Goal: Information Seeking & Learning: Learn about a topic

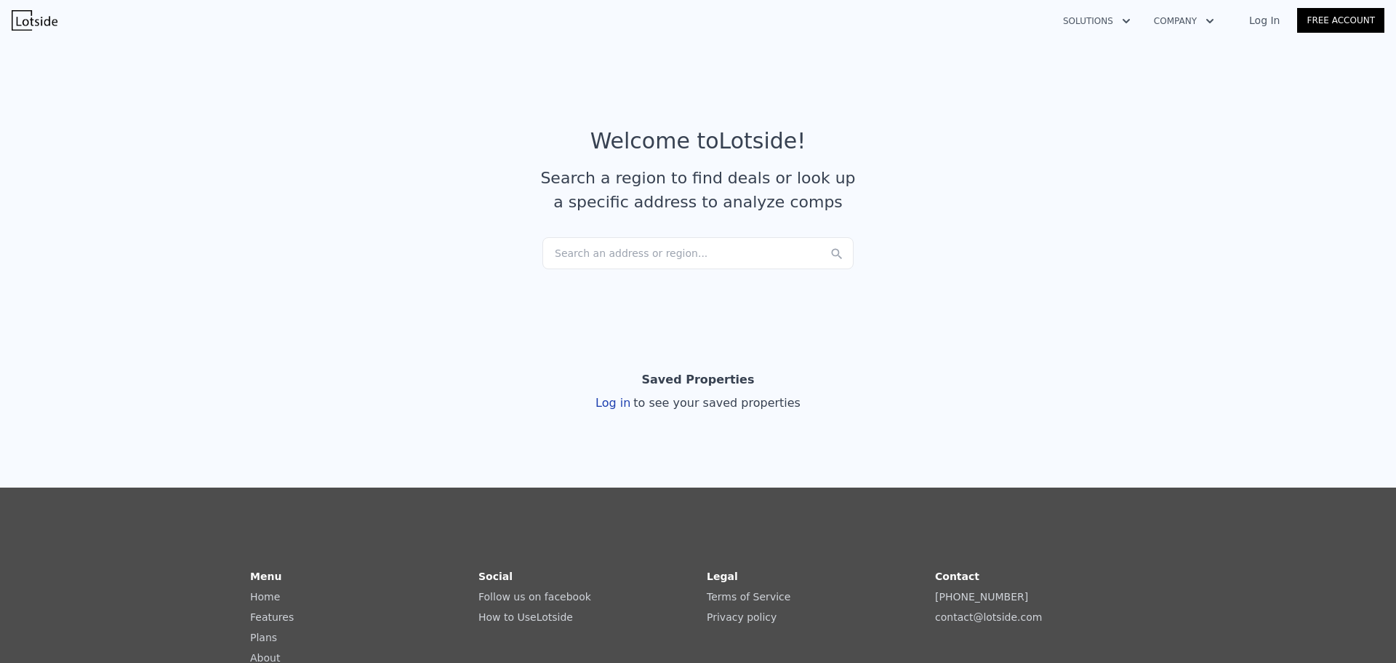
click at [685, 246] on div "Search an address or region..." at bounding box center [698, 253] width 311 height 32
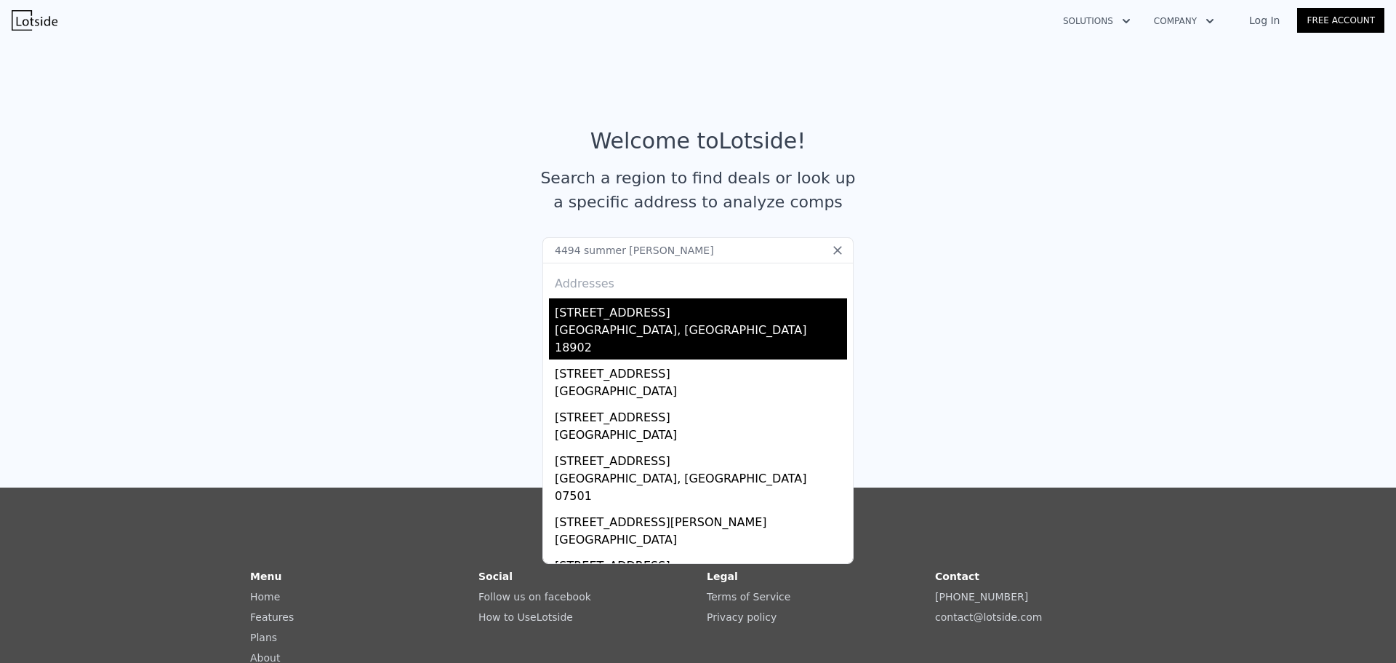
type input "4494 summer [PERSON_NAME]"
click at [642, 316] on div "[STREET_ADDRESS]" at bounding box center [701, 309] width 292 height 23
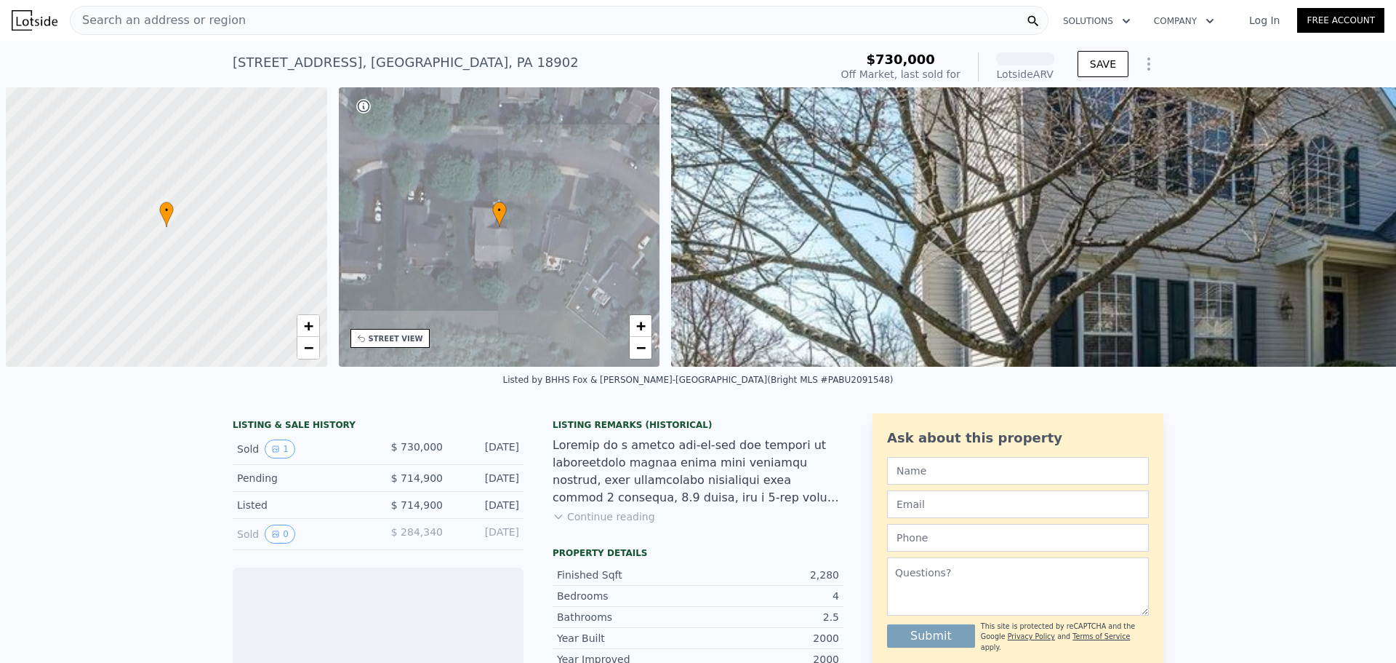
scroll to position [0, 6]
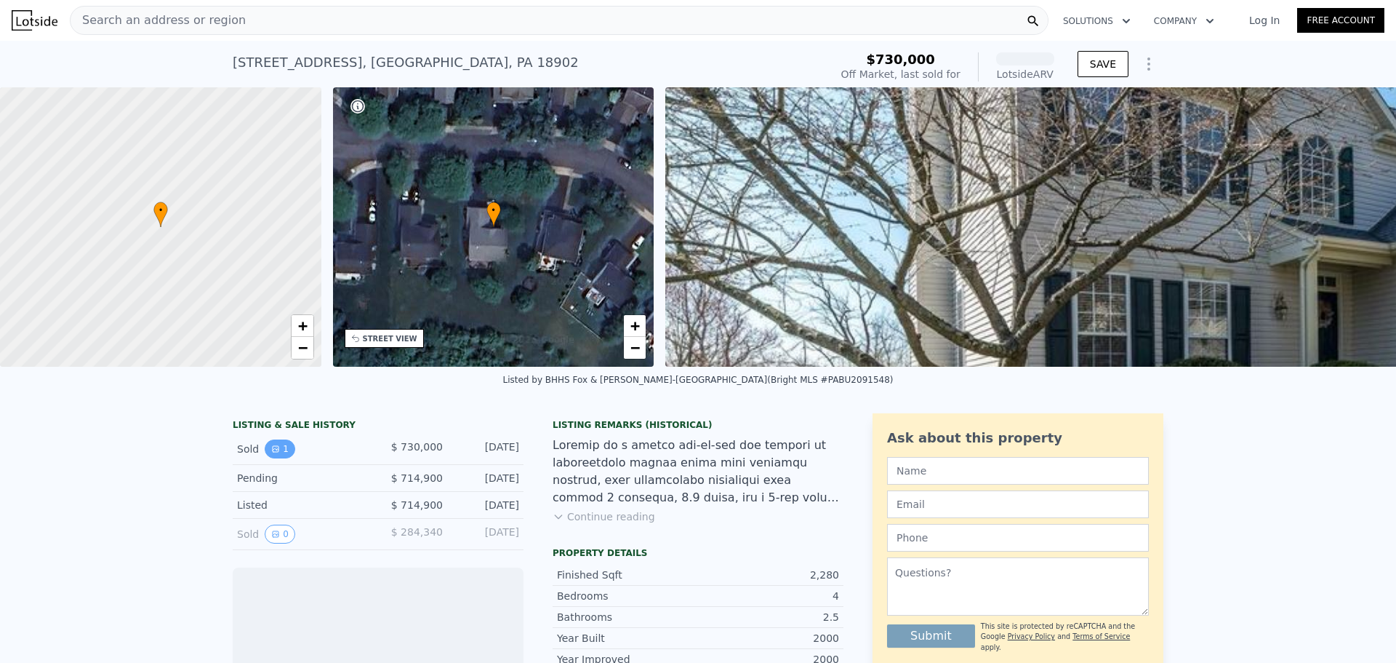
click at [276, 458] on button "1" at bounding box center [280, 448] width 31 height 19
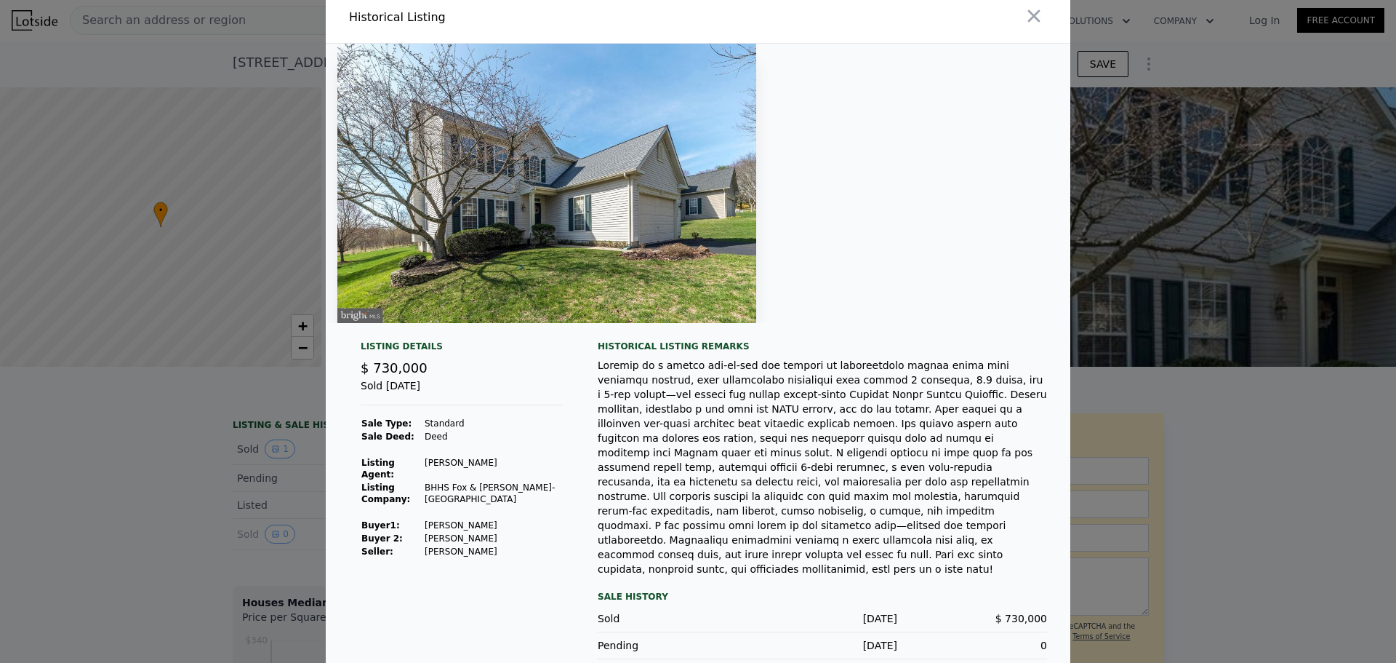
scroll to position [11, 0]
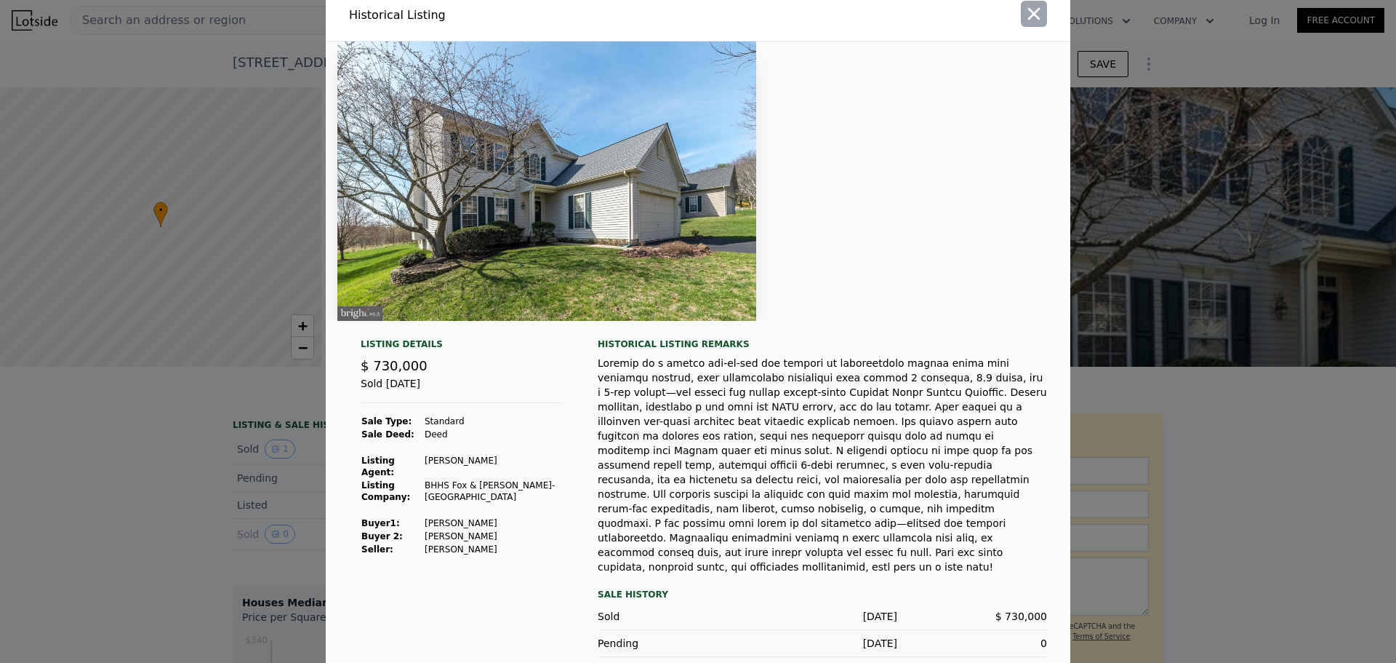
click at [1033, 12] on icon "button" at bounding box center [1034, 14] width 20 height 20
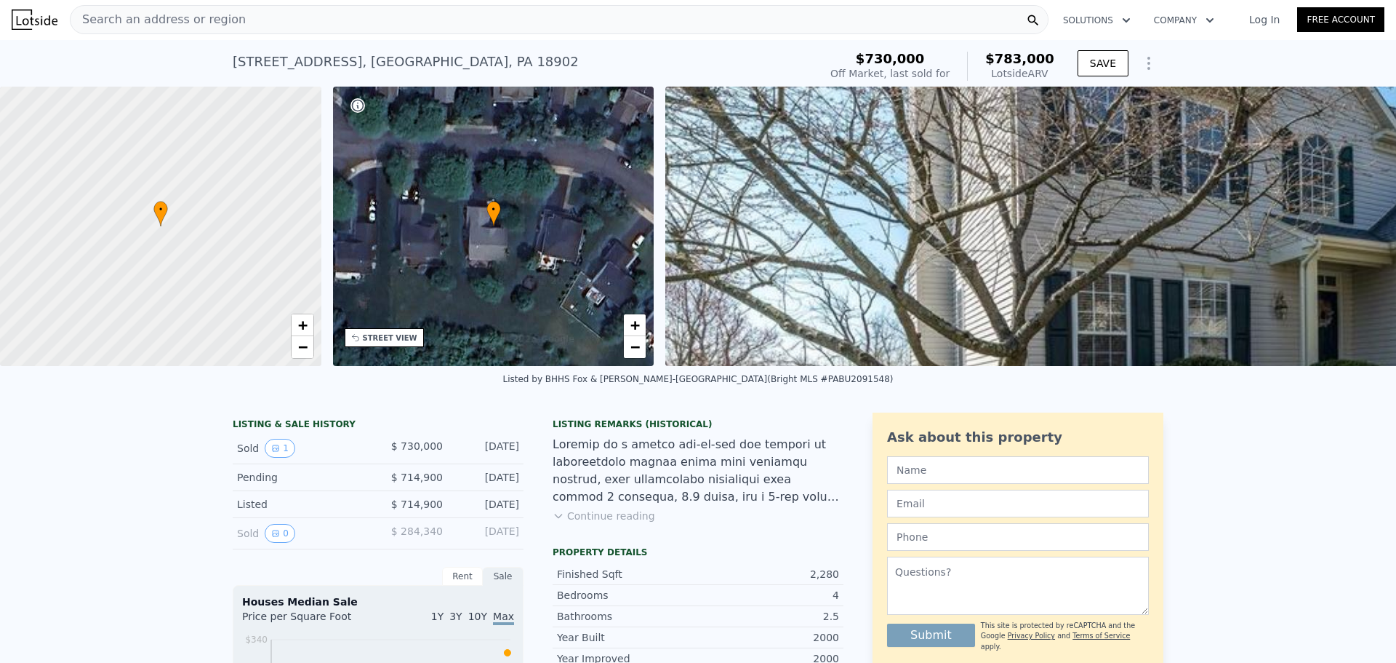
scroll to position [0, 0]
click at [274, 458] on button "1" at bounding box center [280, 448] width 31 height 19
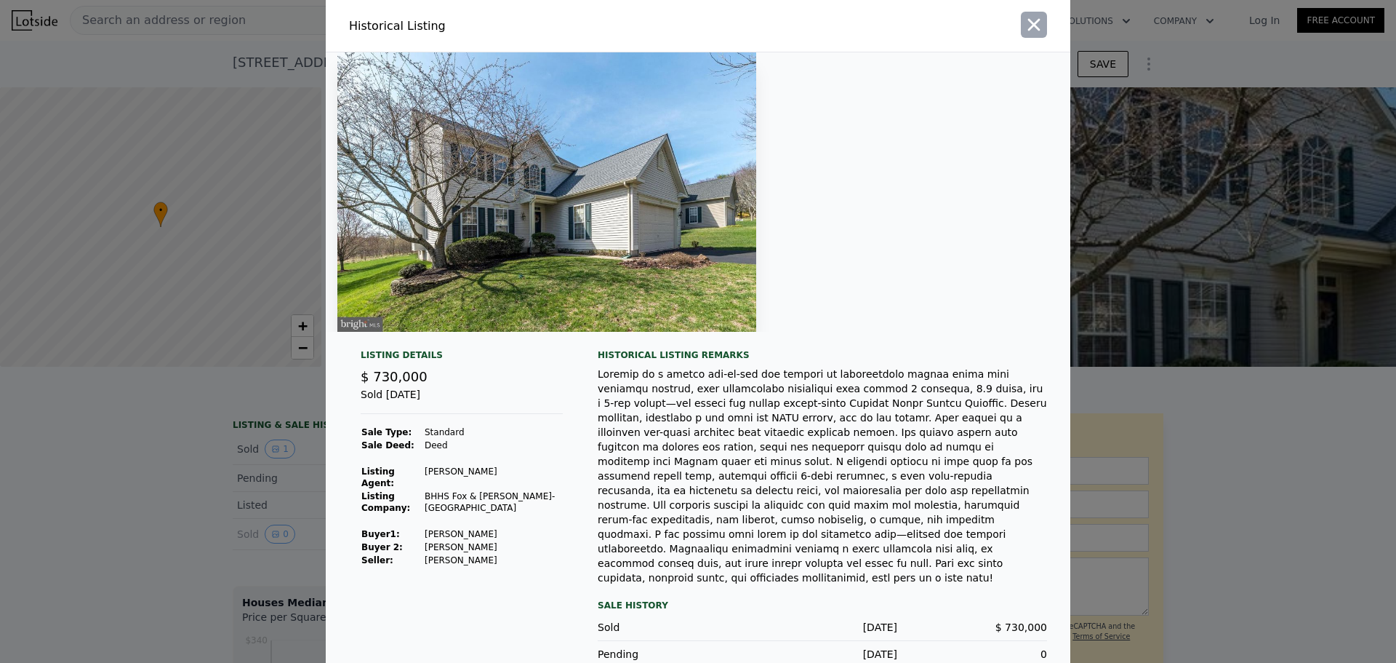
click at [1028, 23] on icon "button" at bounding box center [1034, 25] width 12 height 12
